Goal: Transaction & Acquisition: Purchase product/service

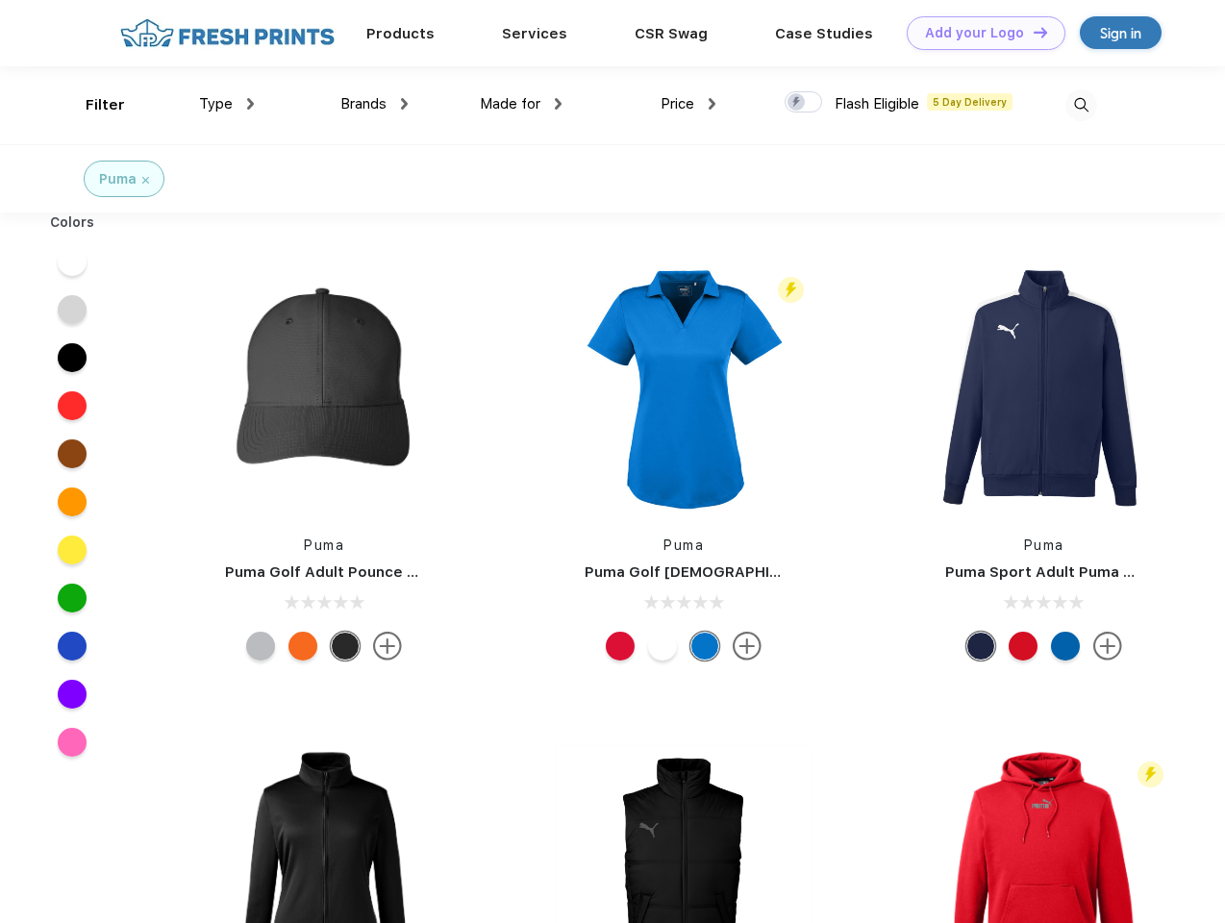
click at [979, 33] on link "Add your Logo Design Tool" at bounding box center [986, 33] width 159 height 34
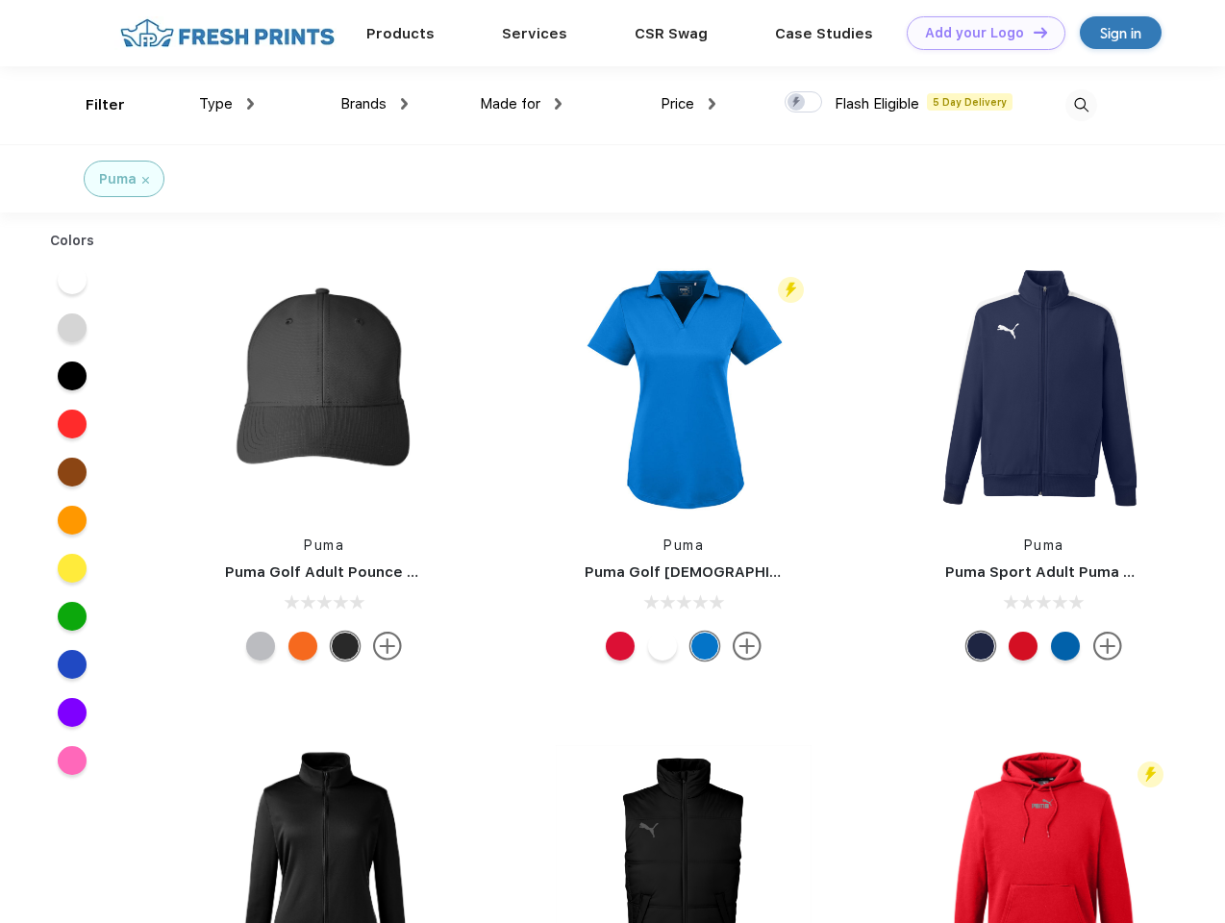
click at [0, 0] on div "Design Tool" at bounding box center [0, 0] width 0 height 0
click at [1032, 32] on link "Add your Logo Design Tool" at bounding box center [986, 33] width 159 height 34
click at [92, 105] on div "Filter" at bounding box center [105, 105] width 39 height 22
click at [227, 104] on span "Type" at bounding box center [216, 103] width 34 height 17
click at [374, 104] on span "Brands" at bounding box center [363, 103] width 46 height 17
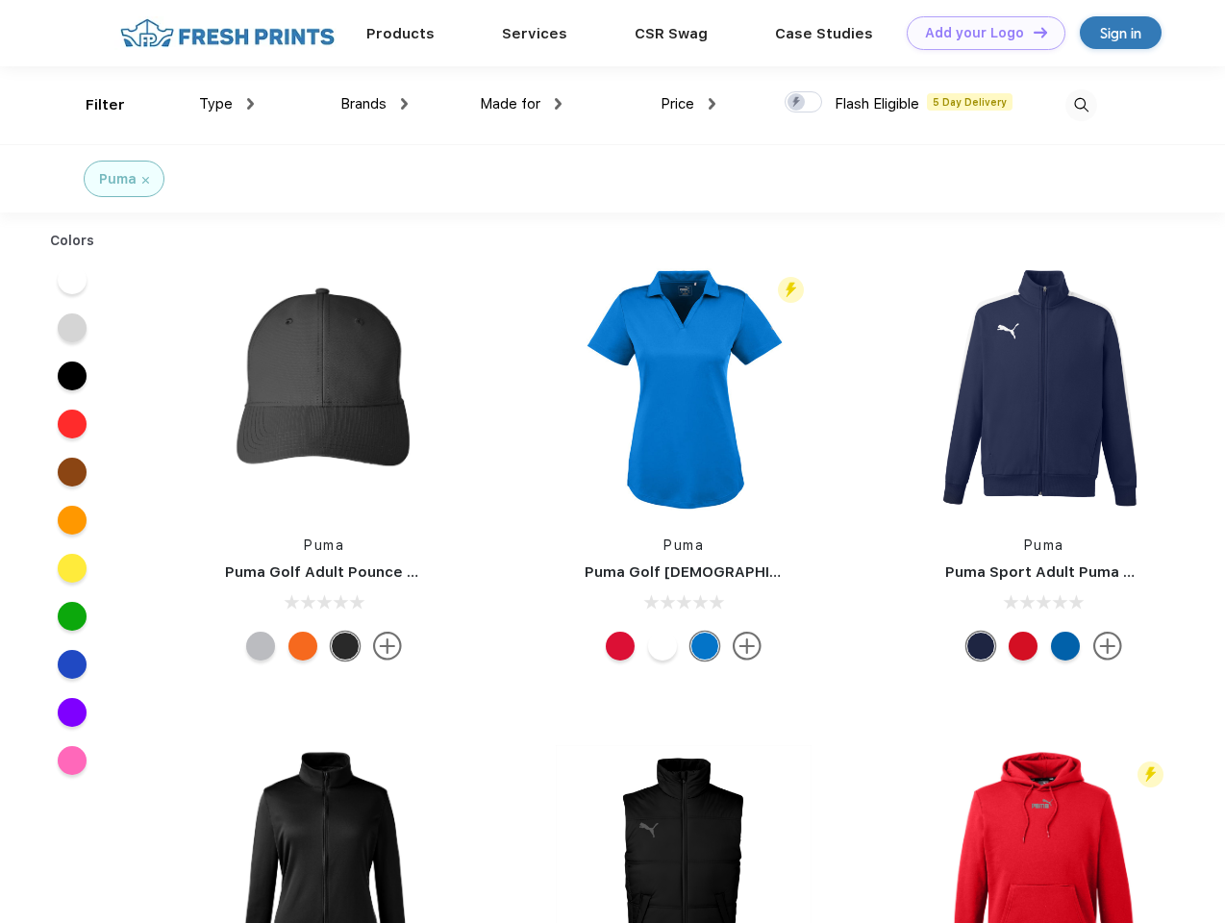
click at [521, 104] on span "Made for" at bounding box center [510, 103] width 61 height 17
click at [688, 104] on span "Price" at bounding box center [678, 103] width 34 height 17
click at [804, 103] on div at bounding box center [803, 101] width 37 height 21
click at [797, 103] on input "checkbox" at bounding box center [791, 96] width 12 height 12
click at [1081, 105] on img at bounding box center [1081, 105] width 32 height 32
